Goal: Book appointment/travel/reservation

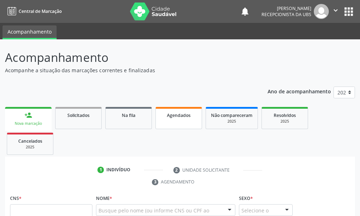
click at [184, 113] on span "Agendados" at bounding box center [179, 115] width 24 height 6
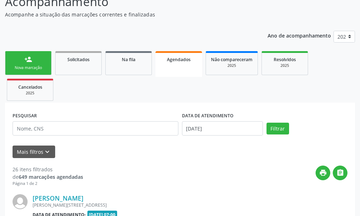
scroll to position [127, 0]
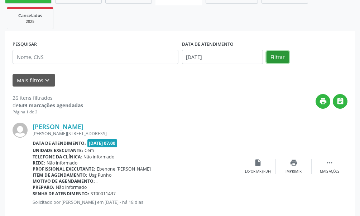
click at [272, 57] on button "Filtrar" at bounding box center [277, 57] width 23 height 12
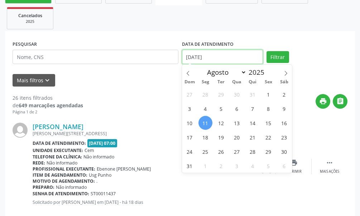
click at [219, 54] on input "[DATE]" at bounding box center [222, 57] width 81 height 14
click at [239, 123] on span "13" at bounding box center [237, 123] width 14 height 14
type input "[DATE]"
click at [239, 123] on span "13" at bounding box center [237, 123] width 14 height 14
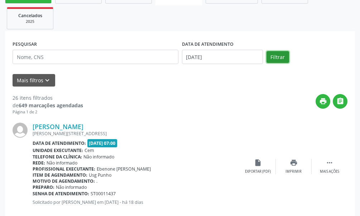
click at [283, 58] on button "Filtrar" at bounding box center [277, 57] width 23 height 12
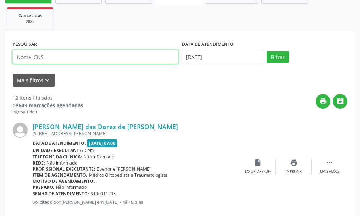
click at [25, 57] on input "text" at bounding box center [96, 57] width 166 height 14
type input "702801568996970"
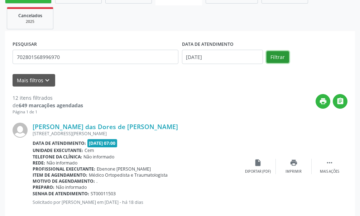
click at [279, 60] on button "Filtrar" at bounding box center [277, 57] width 23 height 12
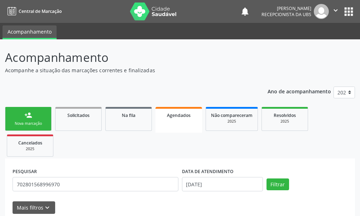
scroll to position [33, 0]
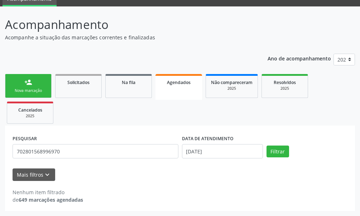
click at [188, 84] on span "Agendados" at bounding box center [179, 82] width 24 height 6
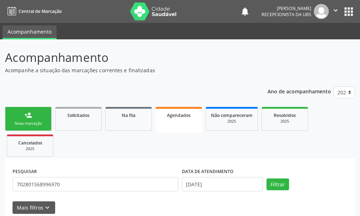
click at [16, 118] on link "person_add Nova marcação" at bounding box center [28, 119] width 47 height 24
click at [25, 120] on link "person_add Nova marcação" at bounding box center [28, 119] width 47 height 24
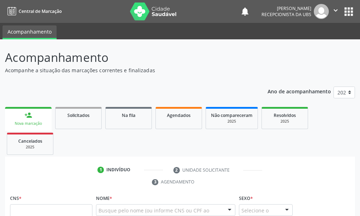
click at [25, 120] on link "person_add Nova marcação" at bounding box center [28, 119] width 47 height 24
